Goal: Information Seeking & Learning: Learn about a topic

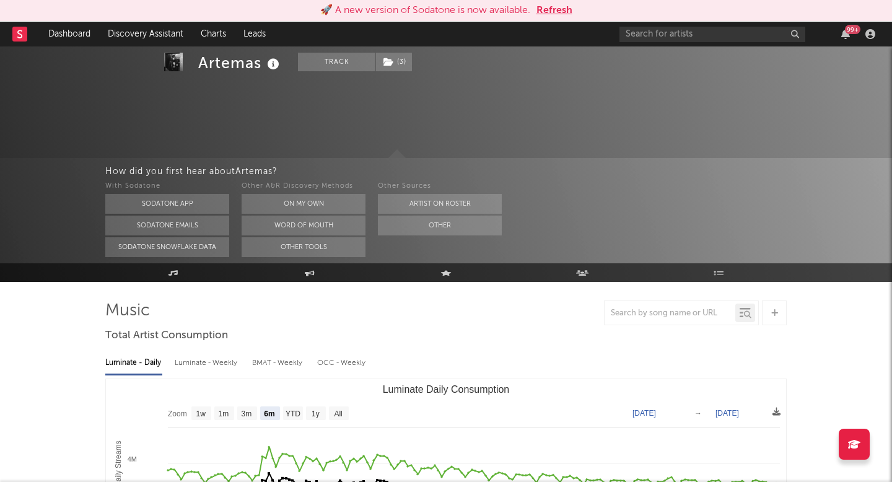
select select "6m"
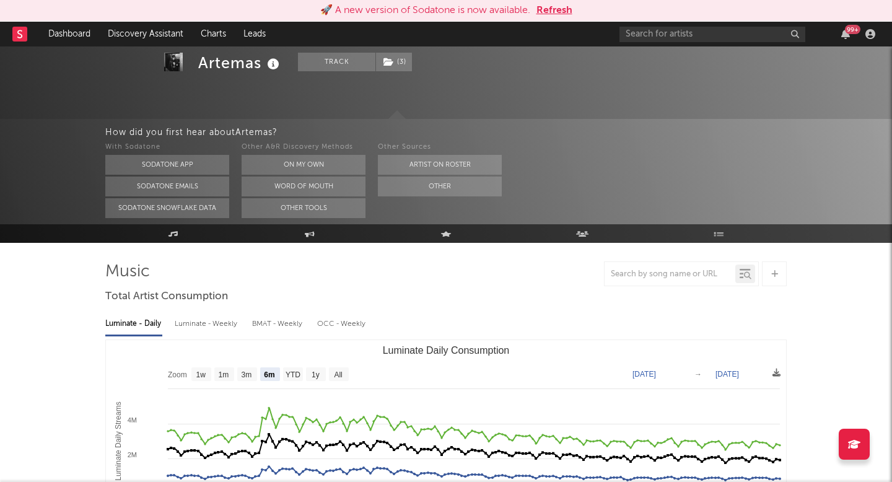
click at [549, 16] on button "Refresh" at bounding box center [554, 10] width 36 height 15
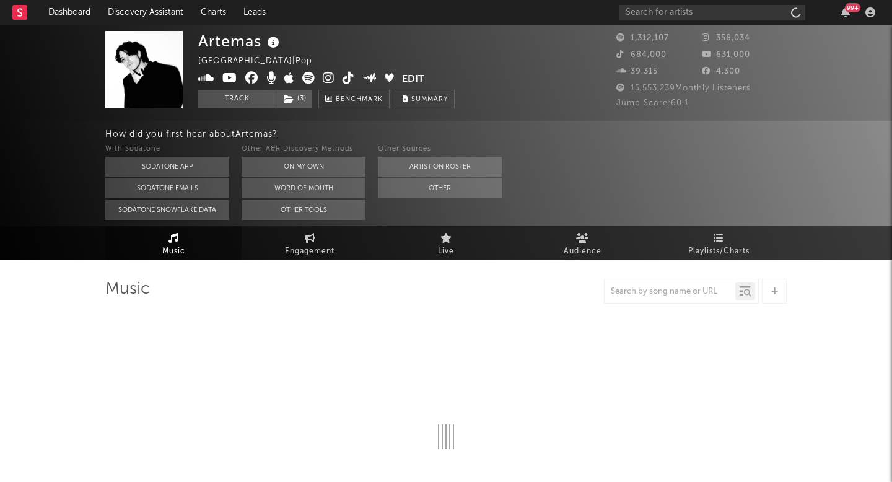
select select "6m"
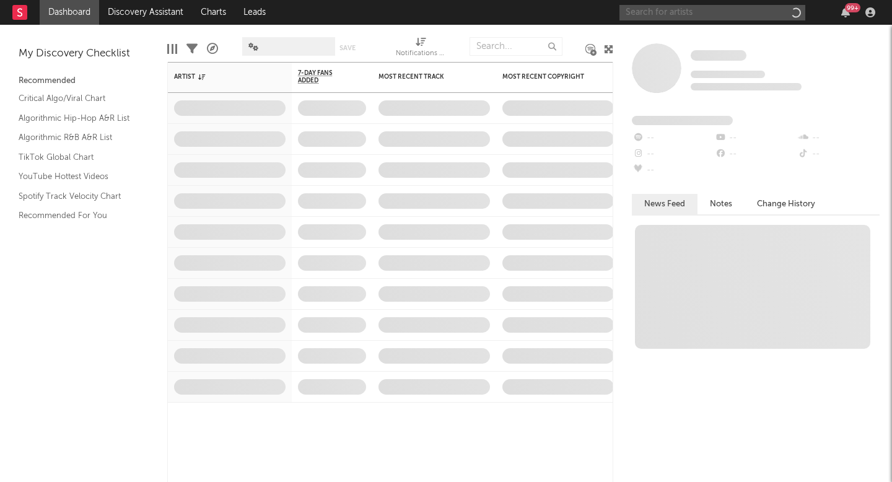
click at [733, 9] on input "text" at bounding box center [712, 12] width 186 height 15
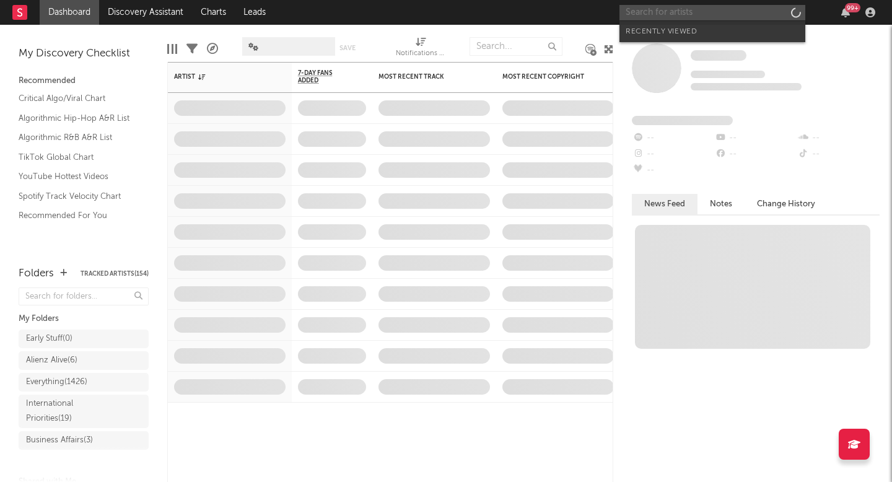
paste input "[PERSON_NAME]"
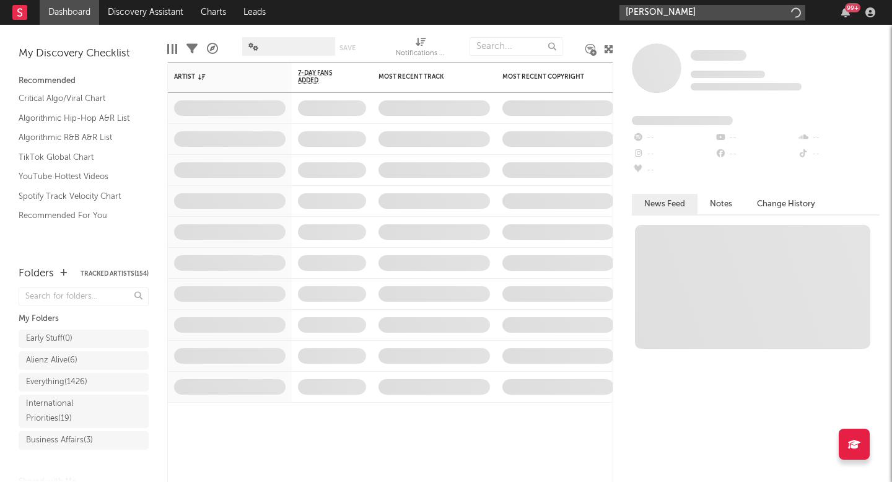
type input "[PERSON_NAME]"
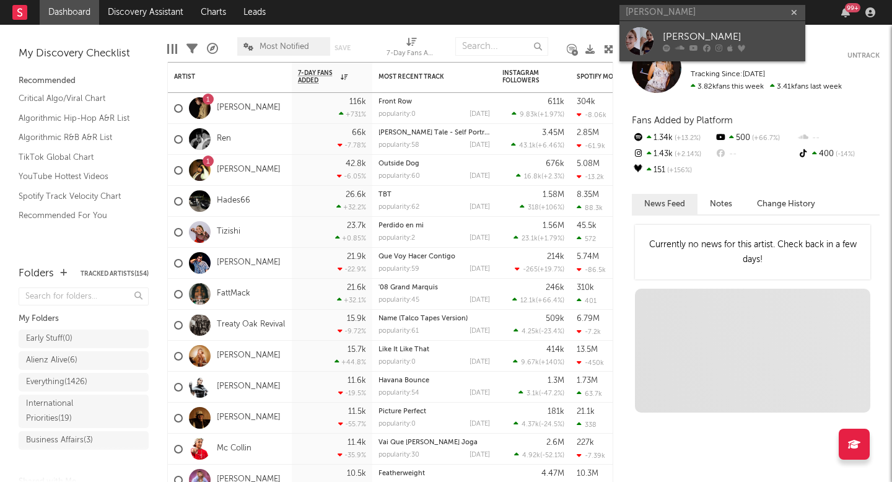
click at [704, 46] on icon at bounding box center [706, 48] width 7 height 7
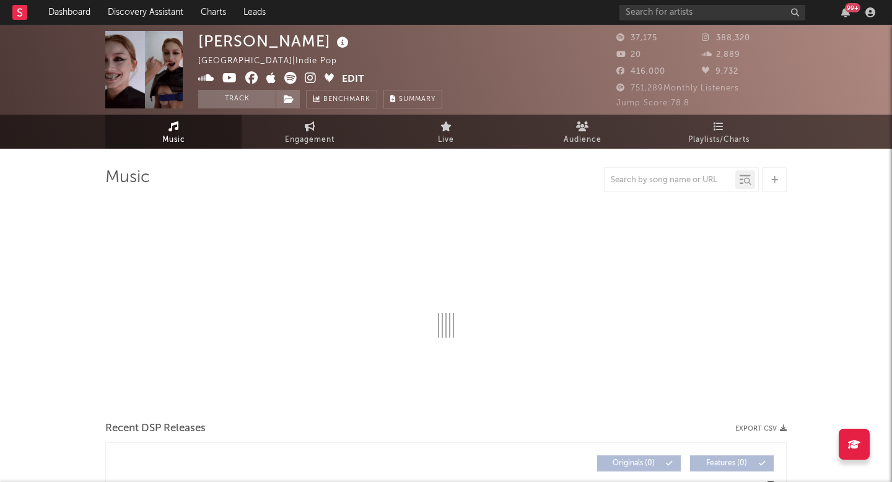
select select "6m"
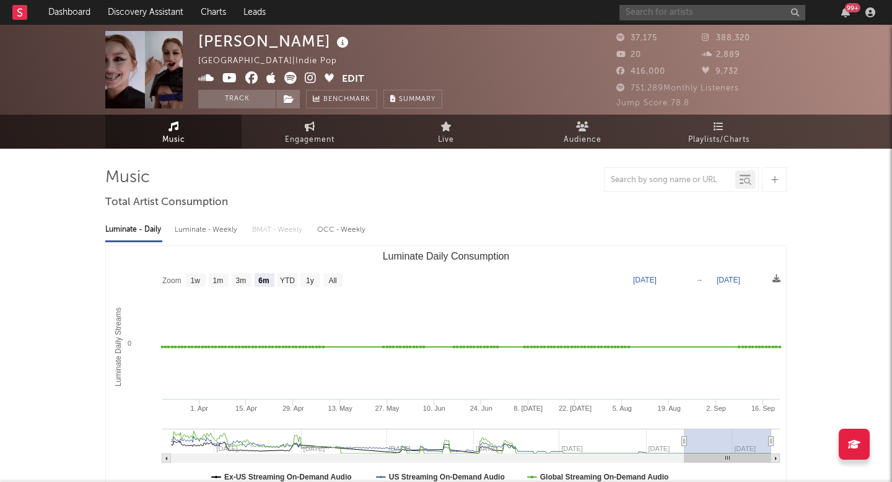
click at [675, 9] on input "text" at bounding box center [712, 12] width 186 height 15
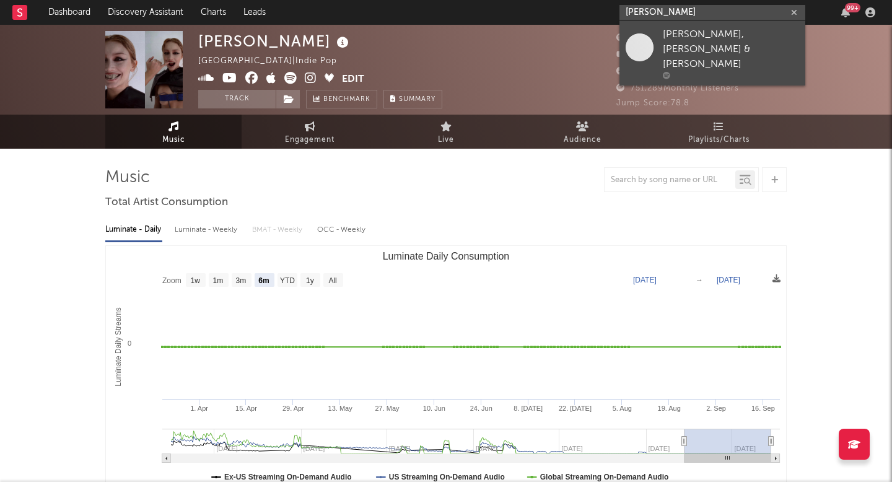
type input "[PERSON_NAME]"
click at [705, 21] on link "[PERSON_NAME], [PERSON_NAME] & [PERSON_NAME]" at bounding box center [712, 53] width 186 height 64
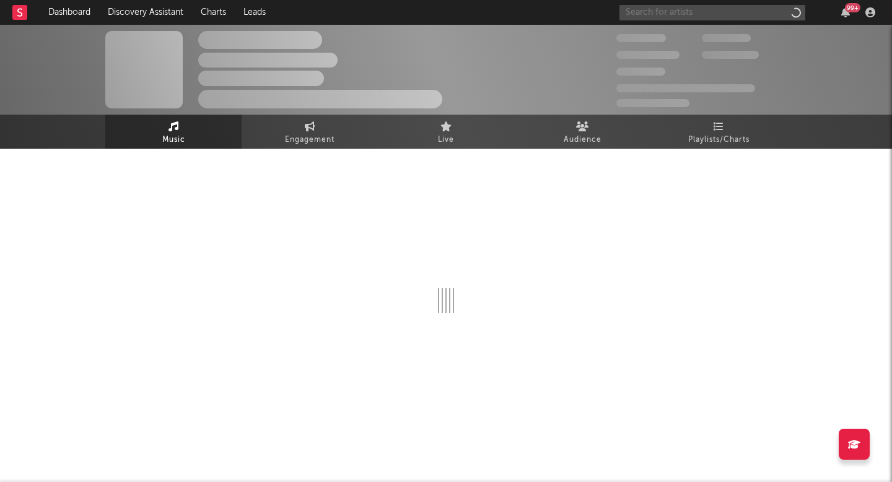
click at [704, 14] on input "text" at bounding box center [712, 12] width 186 height 15
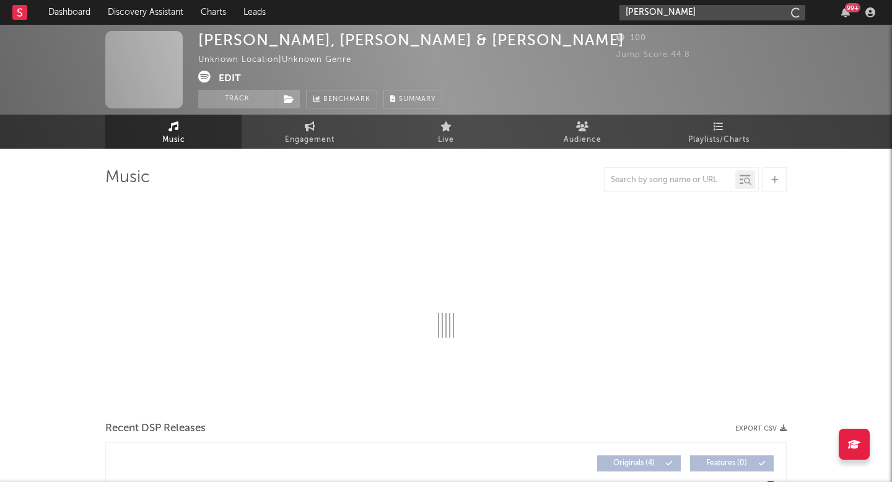
type input "[PERSON_NAME]"
select select "1w"
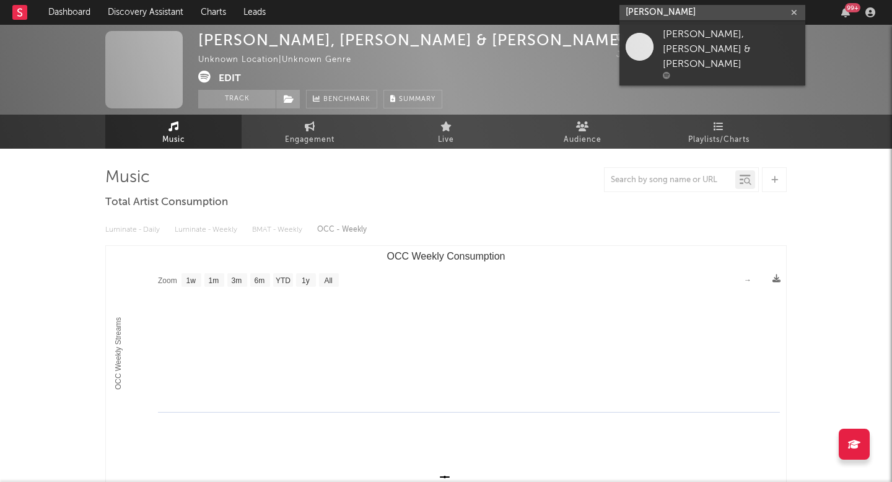
type input "[PERSON_NAME]"
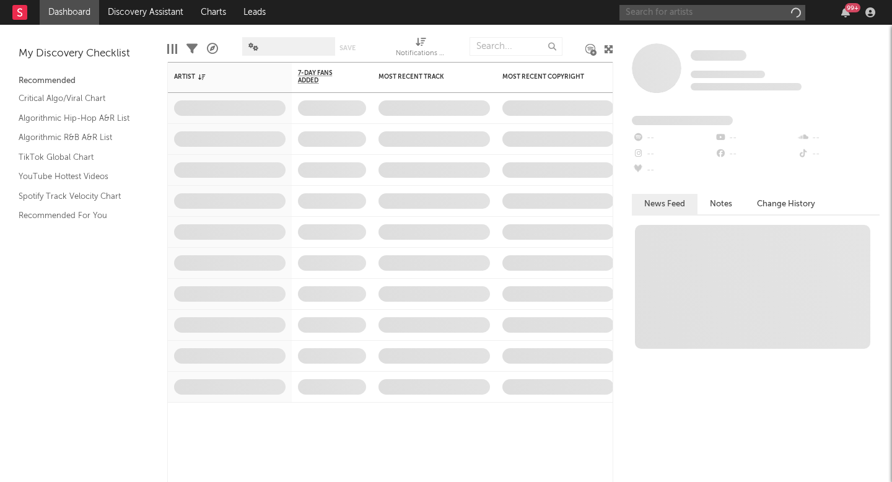
click at [704, 16] on input "text" at bounding box center [712, 12] width 186 height 15
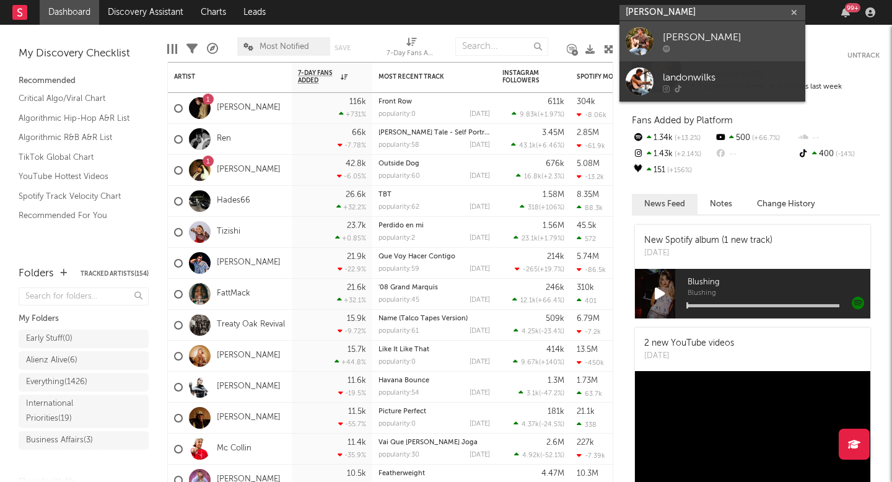
type input "landon wilks"
click at [694, 35] on div "Landon Wilks" at bounding box center [731, 37] width 136 height 15
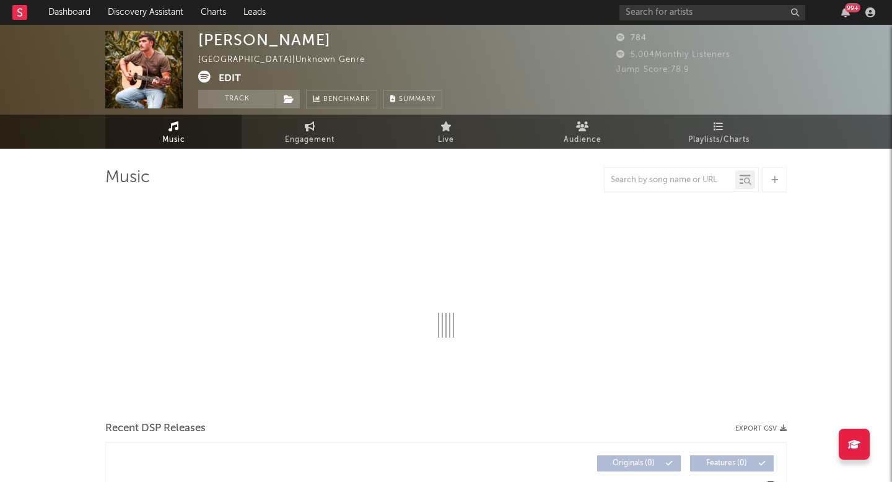
select select "1w"
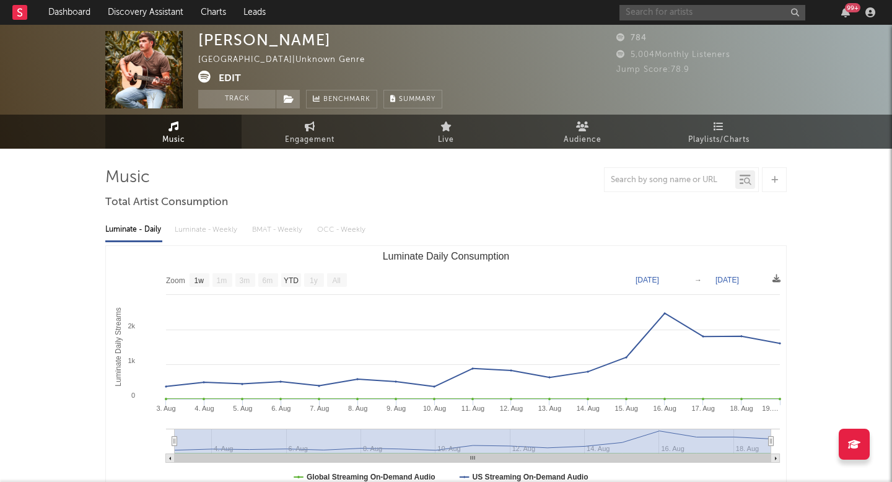
click at [716, 11] on input "text" at bounding box center [712, 12] width 186 height 15
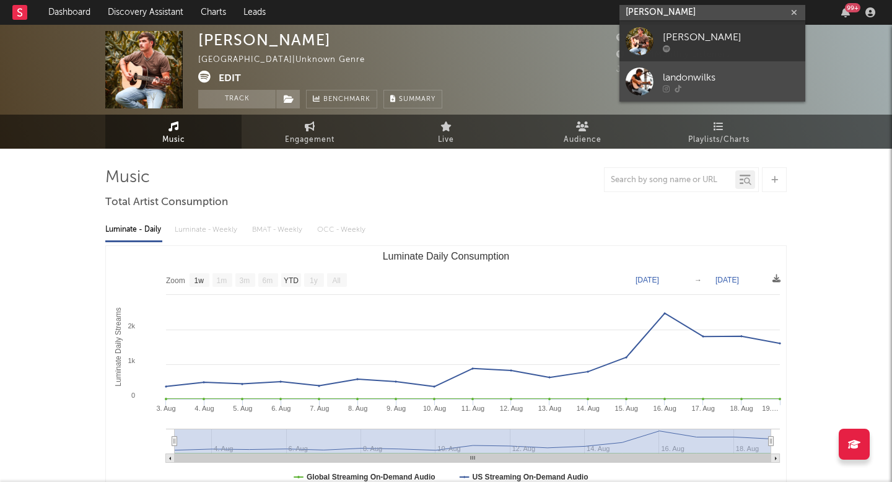
type input "landon wilk"
click at [720, 70] on div "landonwilks" at bounding box center [731, 77] width 136 height 15
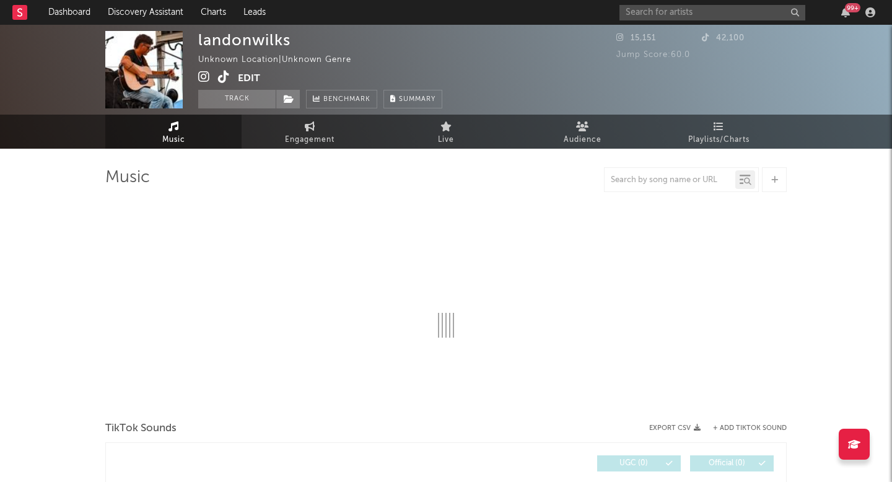
select select "1w"
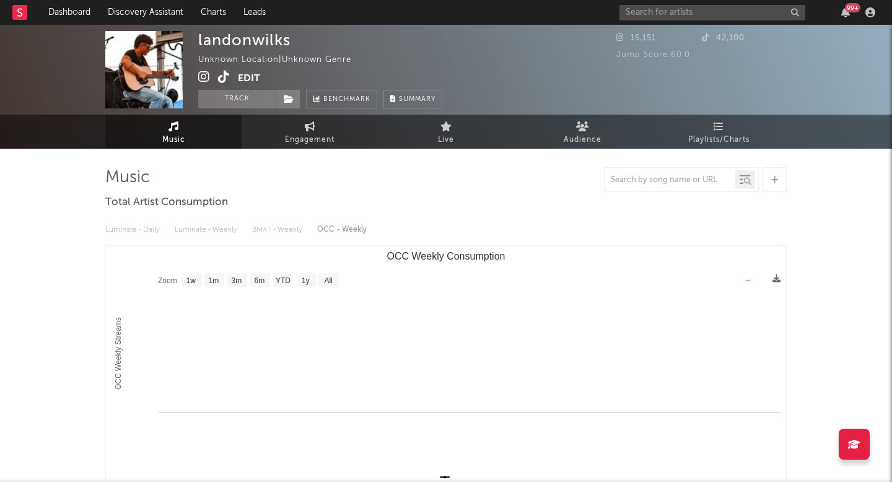
click at [223, 76] on icon at bounding box center [224, 77] width 12 height 12
